Goal: Find specific page/section: Find specific page/section

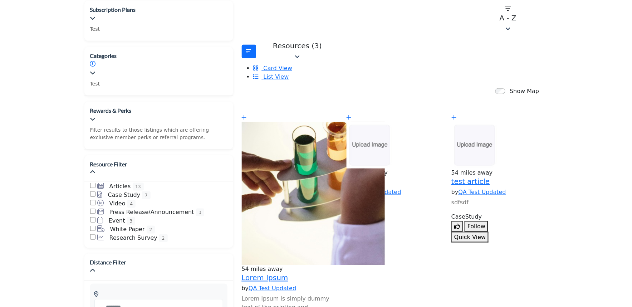
scroll to position [159, 0]
click at [39, 72] on section "Badges Test test1 test1 1 Test new 2 Test 2 description 1 1" at bounding box center [316, 296] width 632 height 683
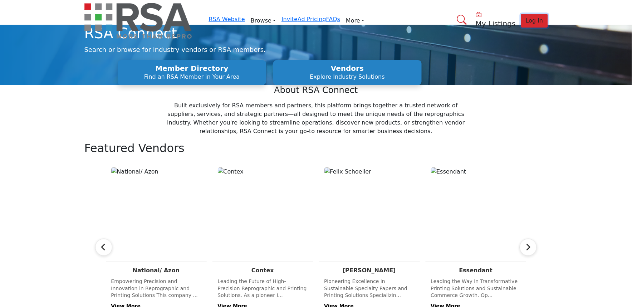
click at [526, 17] on span "Log In" at bounding box center [535, 20] width 18 height 7
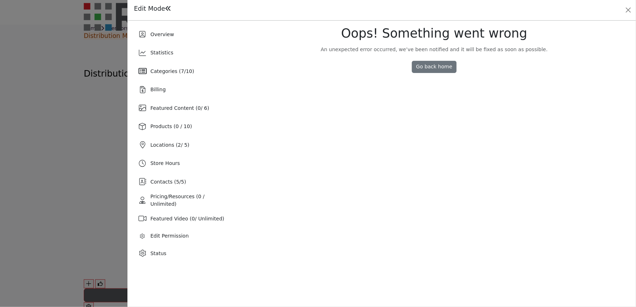
click at [165, 33] on span "Overview" at bounding box center [162, 34] width 24 height 6
click at [164, 34] on span "Overview" at bounding box center [162, 34] width 24 height 6
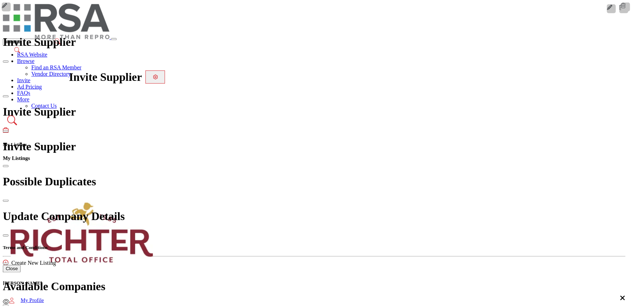
scroll to position [717, 0]
